Goal: Task Accomplishment & Management: Manage account settings

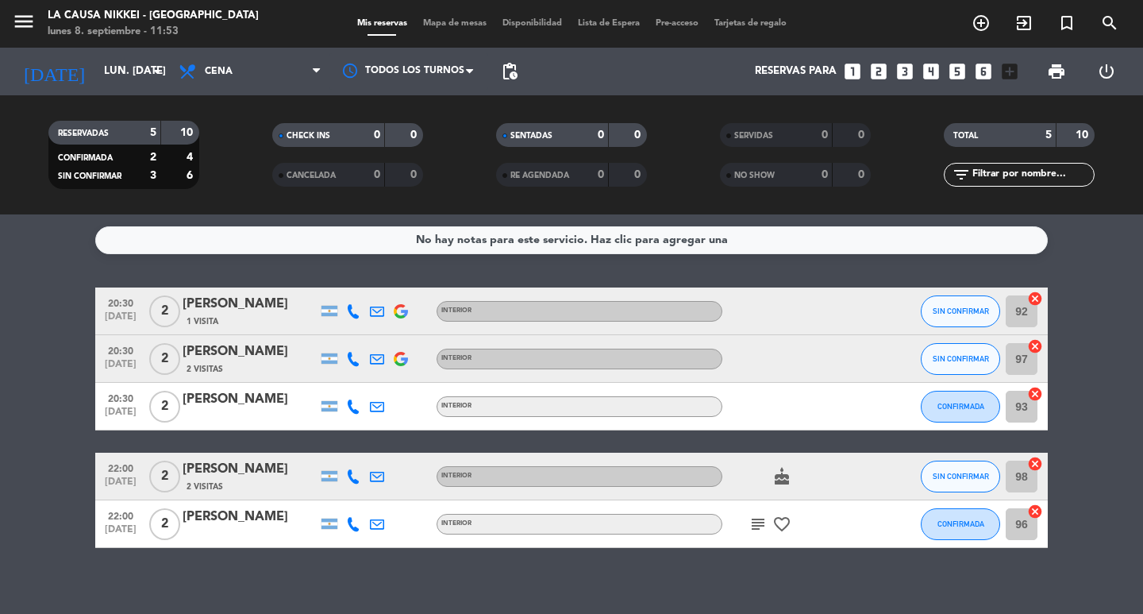
click at [166, 313] on span "2" at bounding box center [164, 311] width 31 height 32
click at [183, 316] on div "1 Visita" at bounding box center [250, 320] width 135 height 13
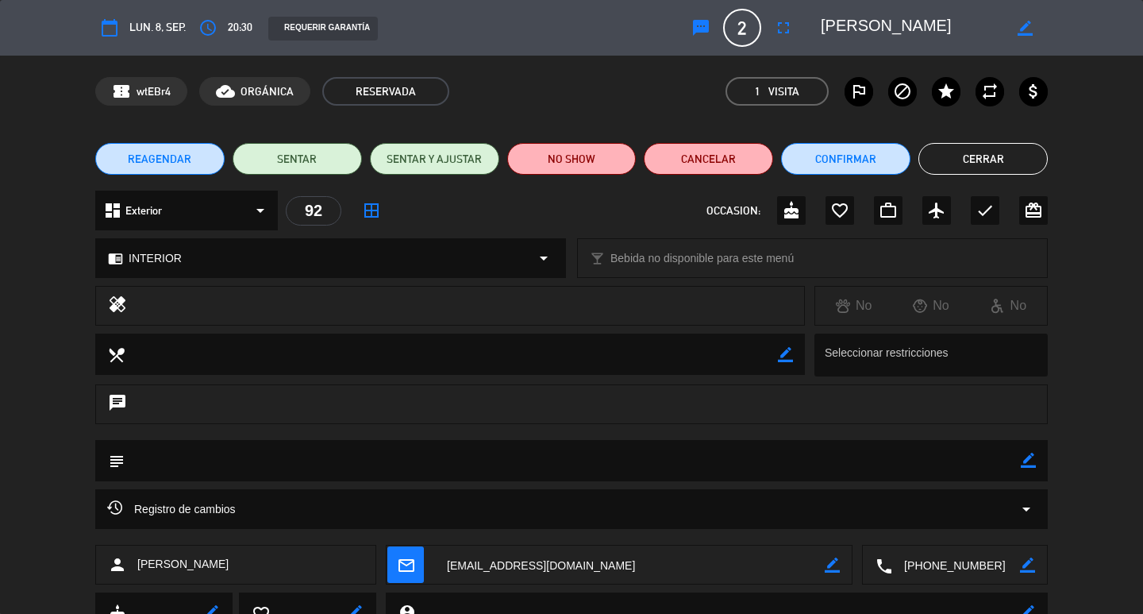
click at [1025, 18] on div "border_color" at bounding box center [1024, 27] width 45 height 29
click at [1024, 25] on icon "border_color" at bounding box center [1025, 28] width 15 height 15
click at [731, 29] on span "2" at bounding box center [742, 28] width 38 height 38
click at [735, 29] on span "2" at bounding box center [742, 28] width 38 height 38
click at [744, 29] on span "2" at bounding box center [742, 28] width 38 height 38
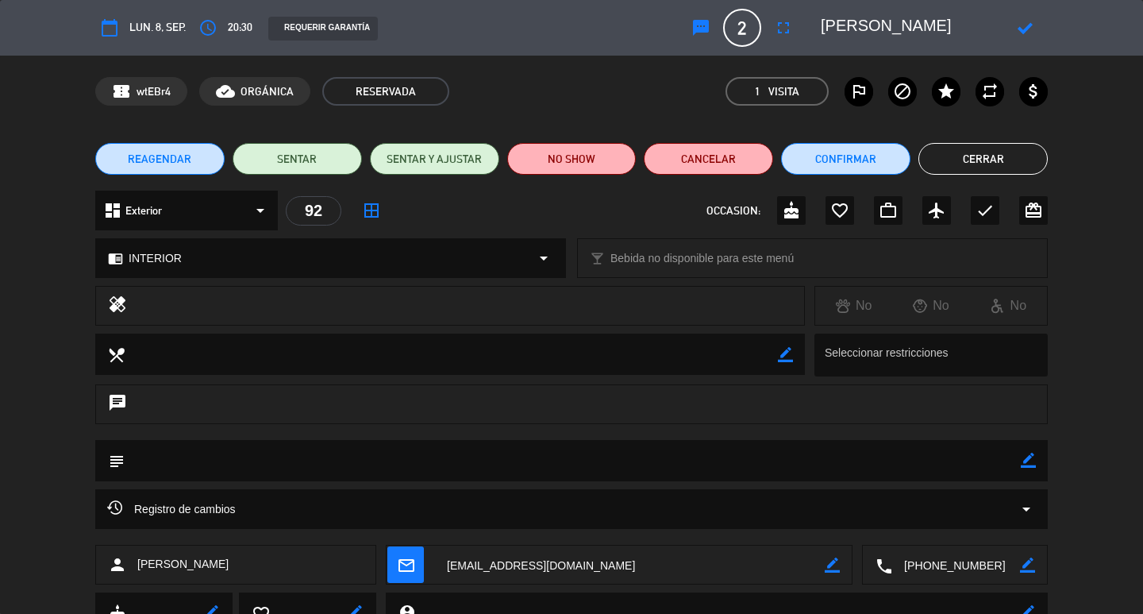
click at [744, 33] on span "2" at bounding box center [742, 28] width 38 height 38
click at [746, 33] on span "2" at bounding box center [742, 28] width 38 height 38
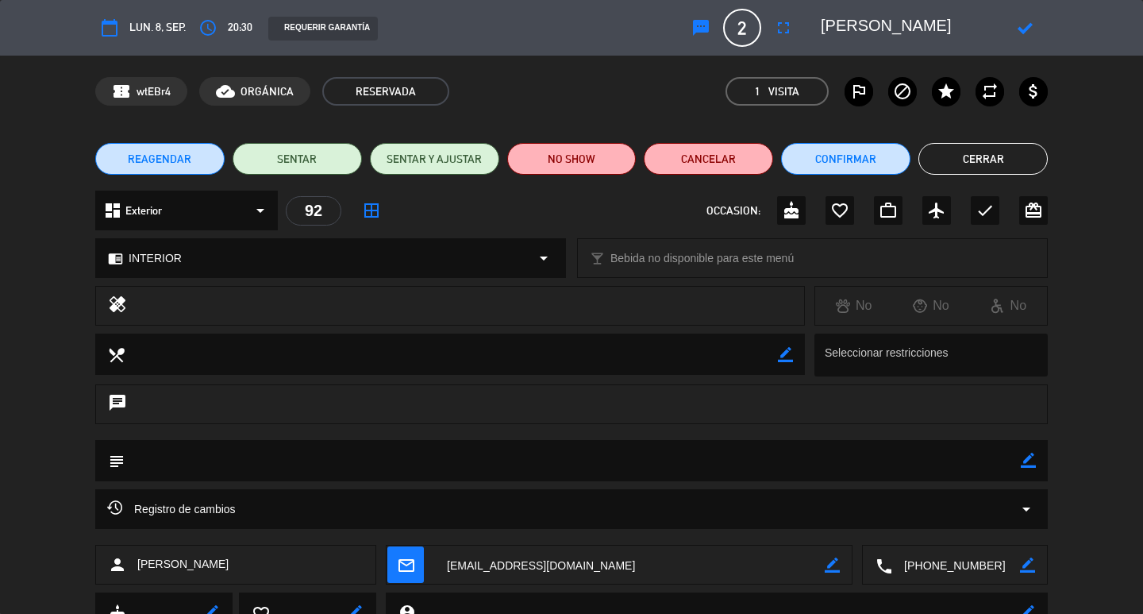
click at [621, 44] on div "calendar_today lun. 8, sep. access_time 20:30 REQUERIR GARANTÍA sms 2 [PERSON_N…" at bounding box center [571, 28] width 952 height 38
click at [1025, 21] on icon at bounding box center [1025, 28] width 15 height 15
